Goal: Entertainment & Leisure: Browse casually

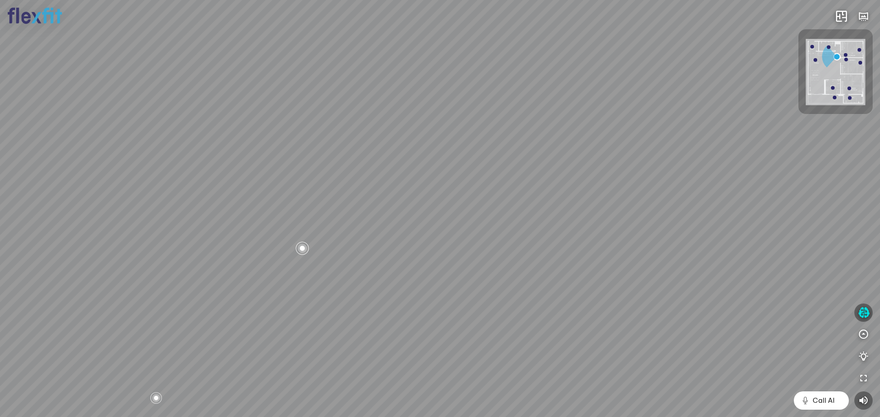
drag, startPoint x: 421, startPoint y: 180, endPoint x: 434, endPoint y: 281, distance: 102.6
drag, startPoint x: 438, startPoint y: 273, endPoint x: 602, endPoint y: 98, distance: 239.5
click at [602, 98] on div "Bếp WC Phòng ngủ master Phòng ngủ Phòng ngủ" at bounding box center [440, 208] width 880 height 417
